Goal: Task Accomplishment & Management: Use online tool/utility

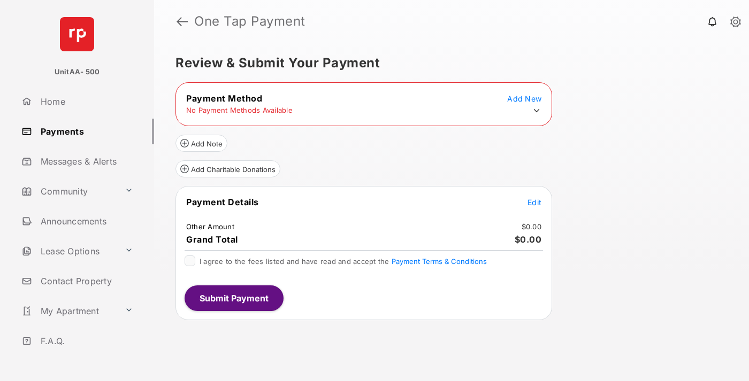
click at [536, 111] on icon at bounding box center [537, 111] width 10 height 10
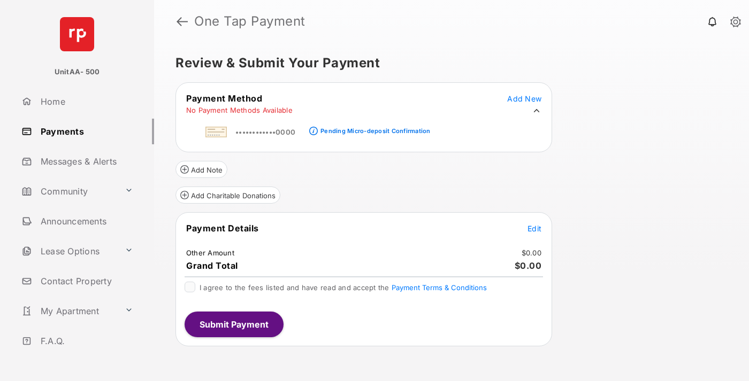
click at [373, 128] on div "Pending Micro-deposit Confirmation" at bounding box center [375, 130] width 110 height 7
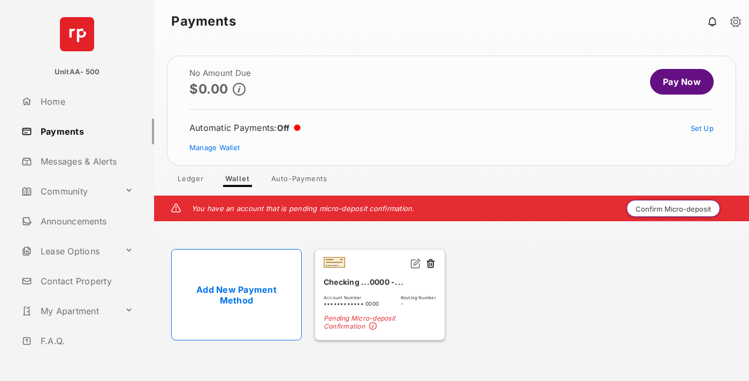
click at [673, 209] on button "Confirm Micro-deposit" at bounding box center [673, 208] width 94 height 17
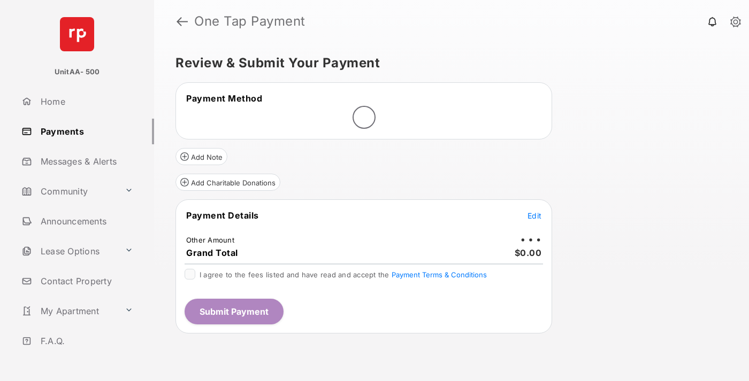
click at [534, 216] on span "Edit" at bounding box center [534, 215] width 14 height 9
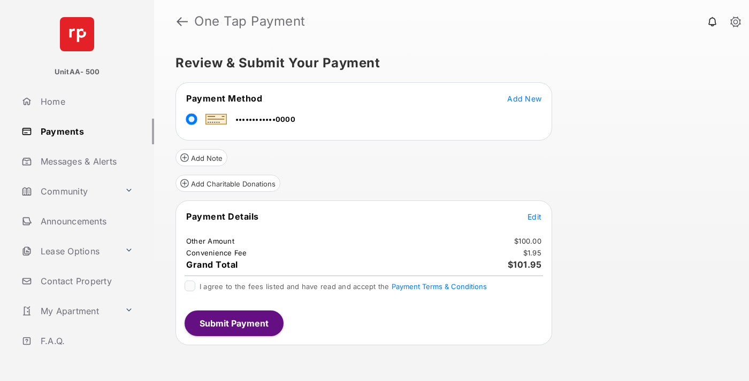
click at [534, 217] on span "Edit" at bounding box center [534, 216] width 14 height 9
click at [233, 323] on button "Submit Payment" at bounding box center [234, 324] width 99 height 26
